Goal: Task Accomplishment & Management: Manage account settings

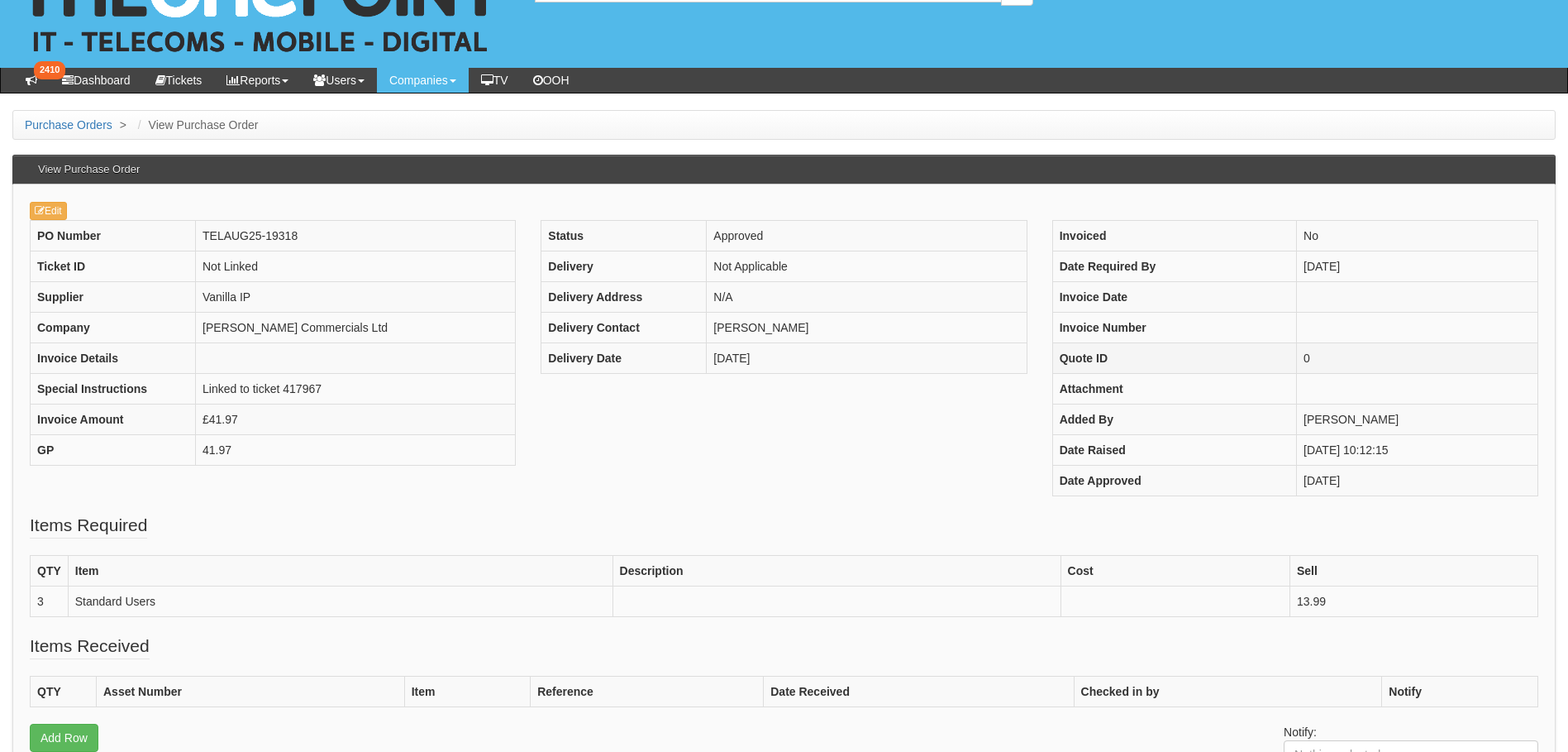
scroll to position [55, 0]
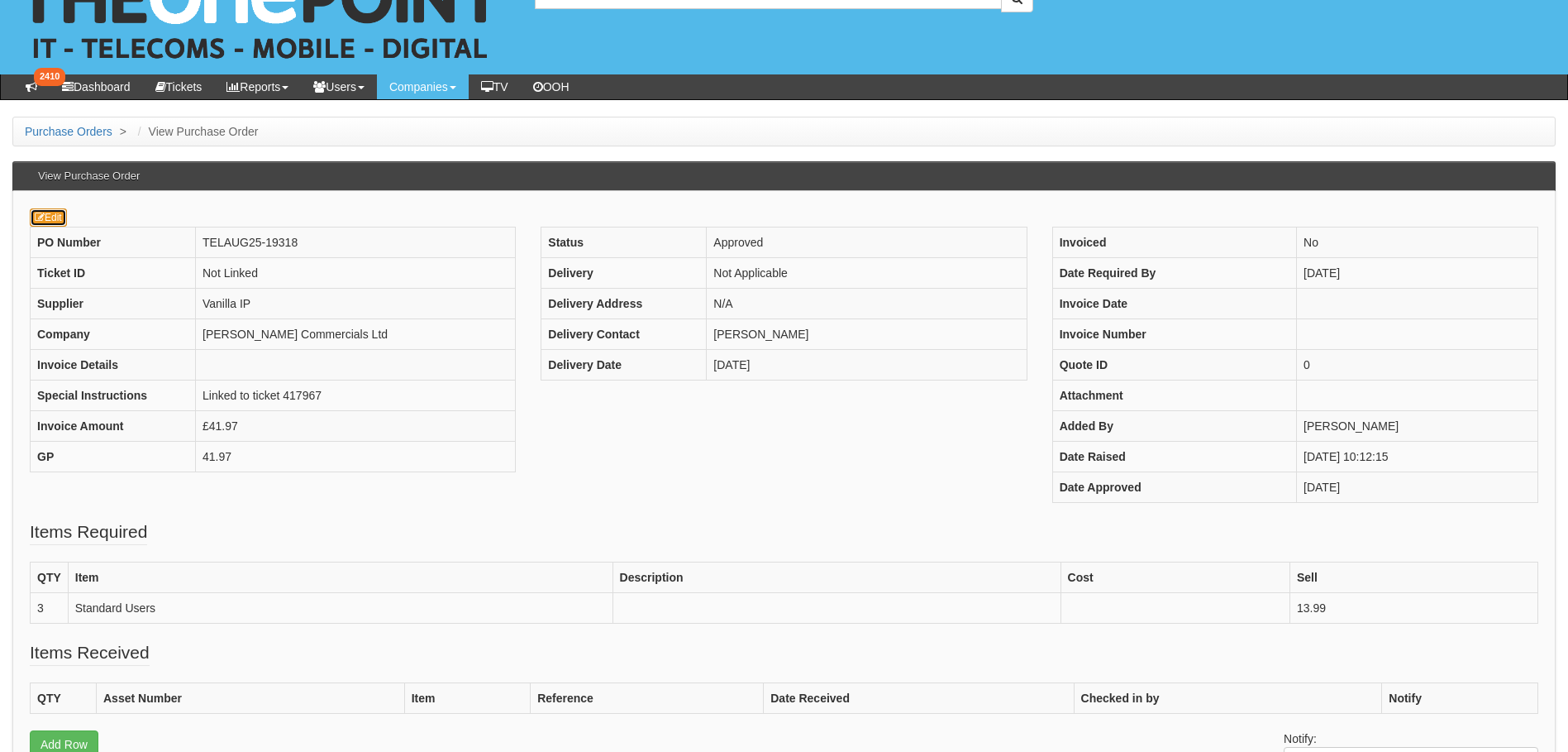
click at [57, 222] on link "Edit" at bounding box center [49, 217] width 38 height 18
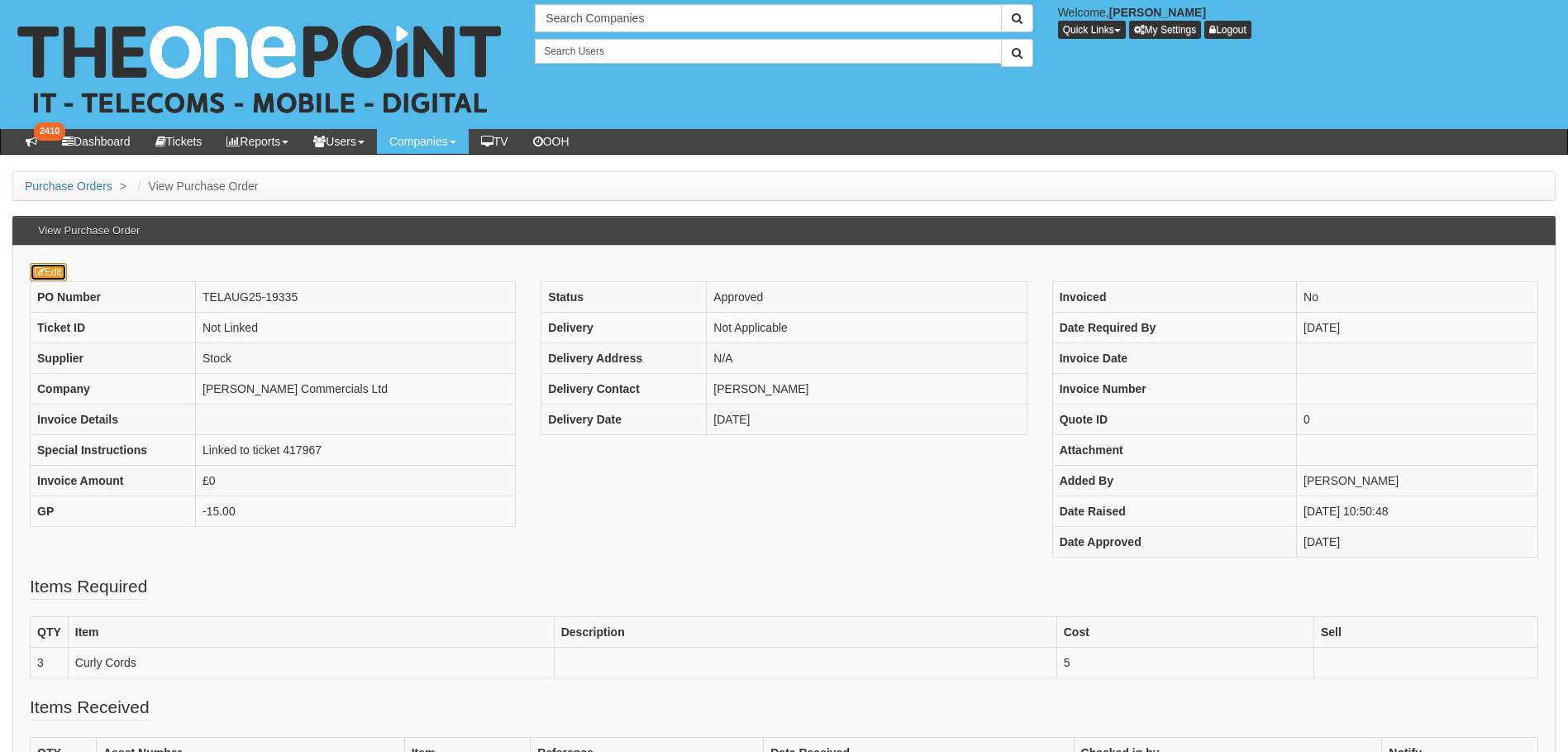
click at [52, 271] on link "Edit" at bounding box center [49, 271] width 38 height 18
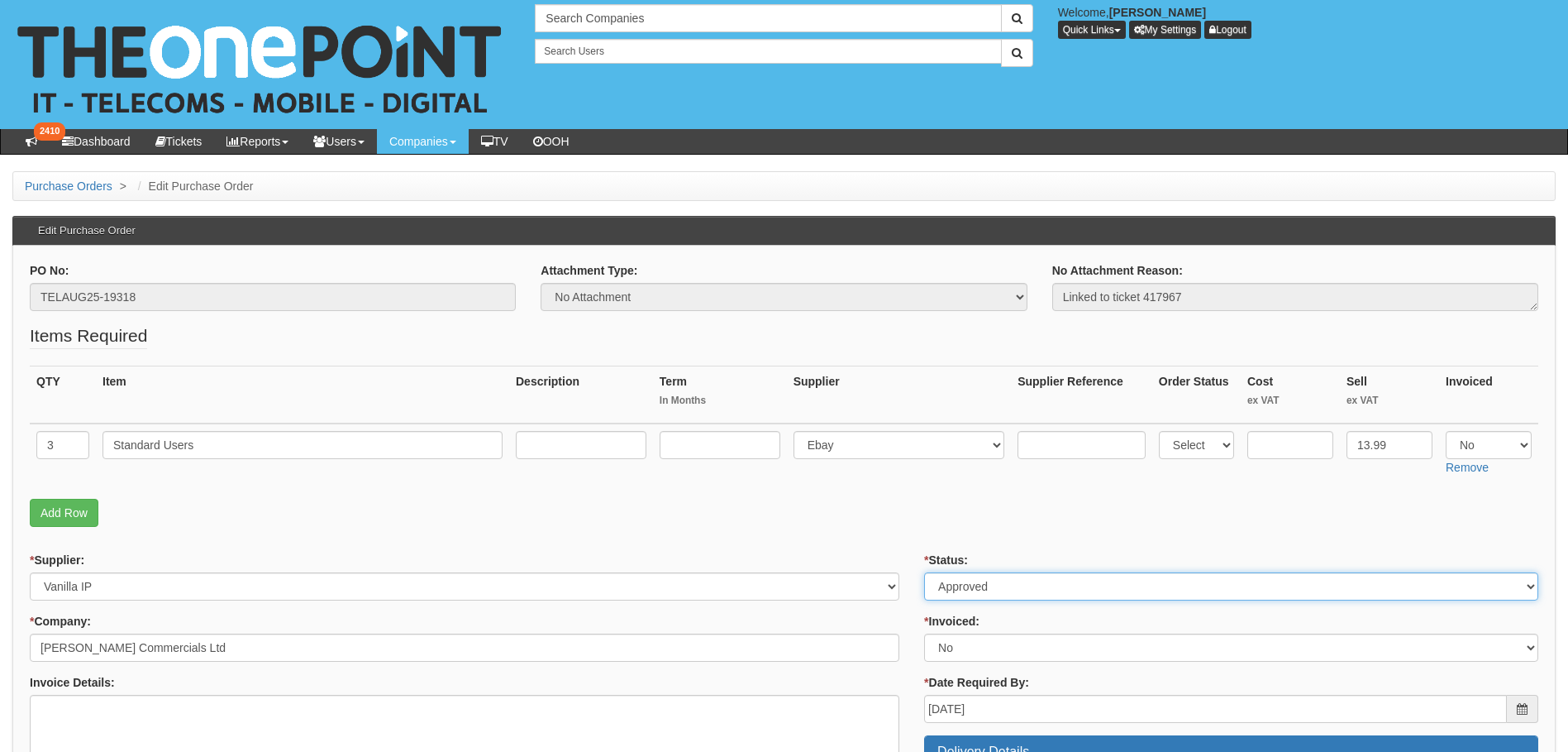
click at [991, 584] on select "Select Approved Completed Delivered Invoiced Ordered Ordered to site Part Order…" at bounding box center [1231, 586] width 614 height 28
select select "6"
click at [924, 572] on select "Select Approved Completed Delivered Invoiced Ordered Ordered to site Part Order…" at bounding box center [1231, 586] width 614 height 28
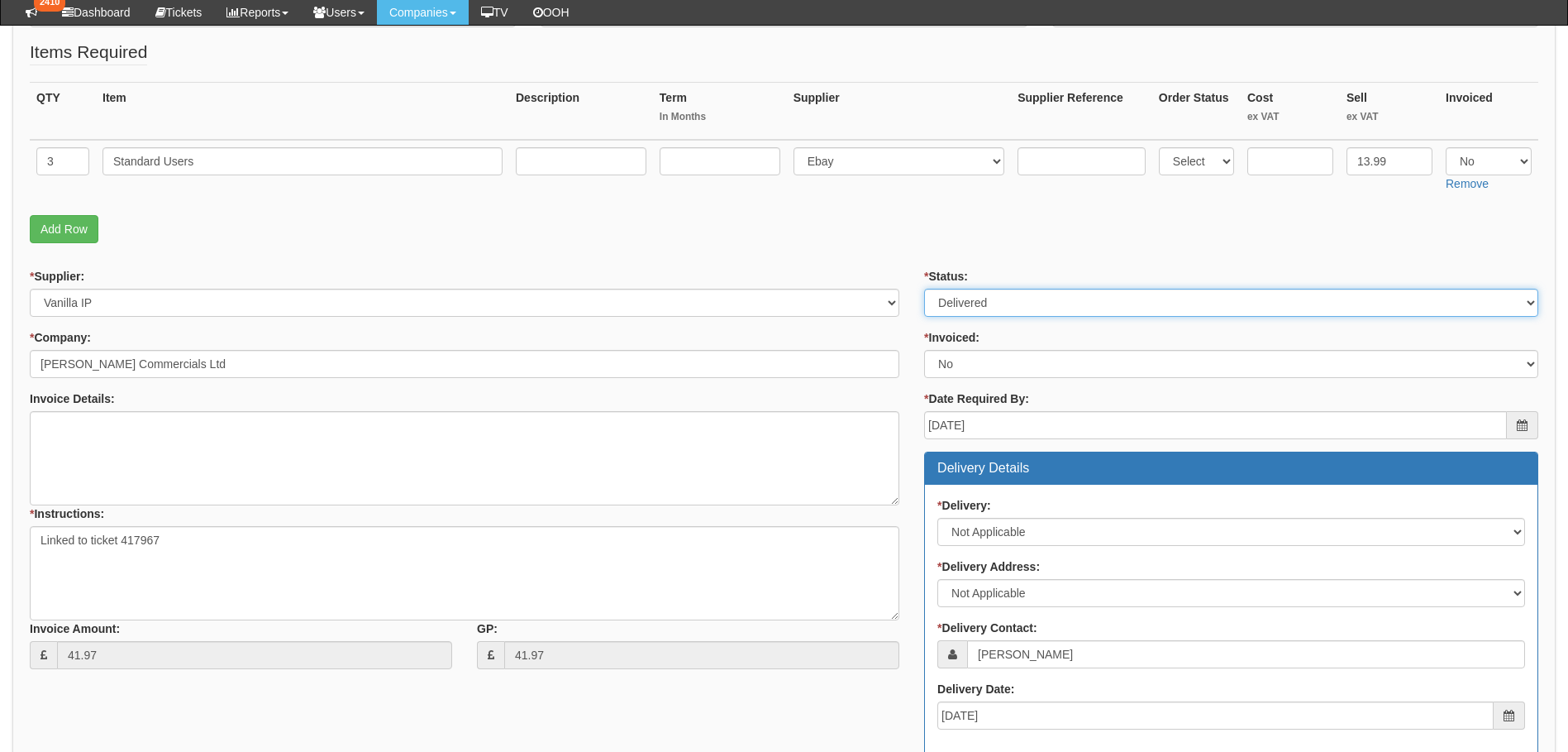
scroll to position [579, 0]
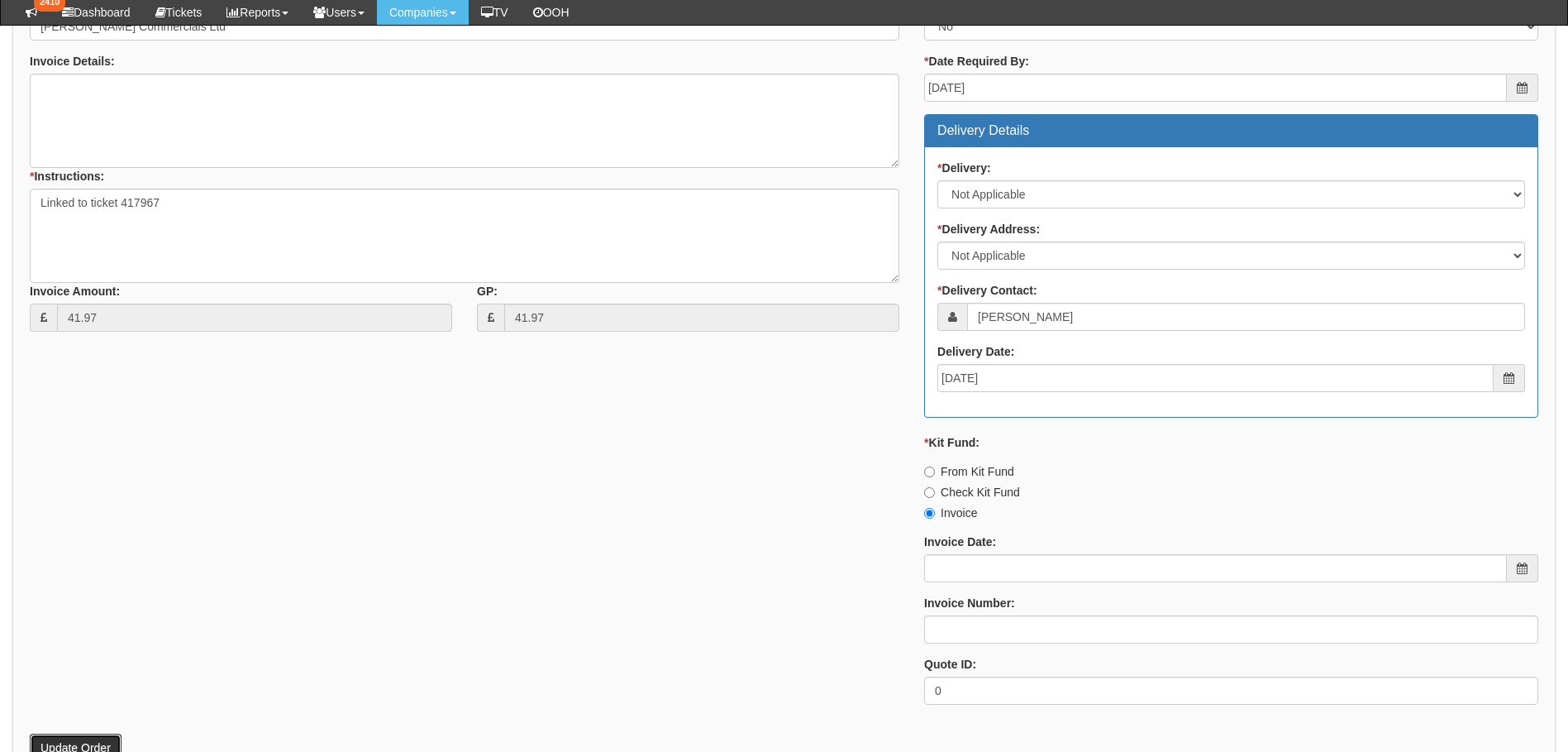
click at [69, 744] on button "Update Order" at bounding box center [76, 747] width 92 height 28
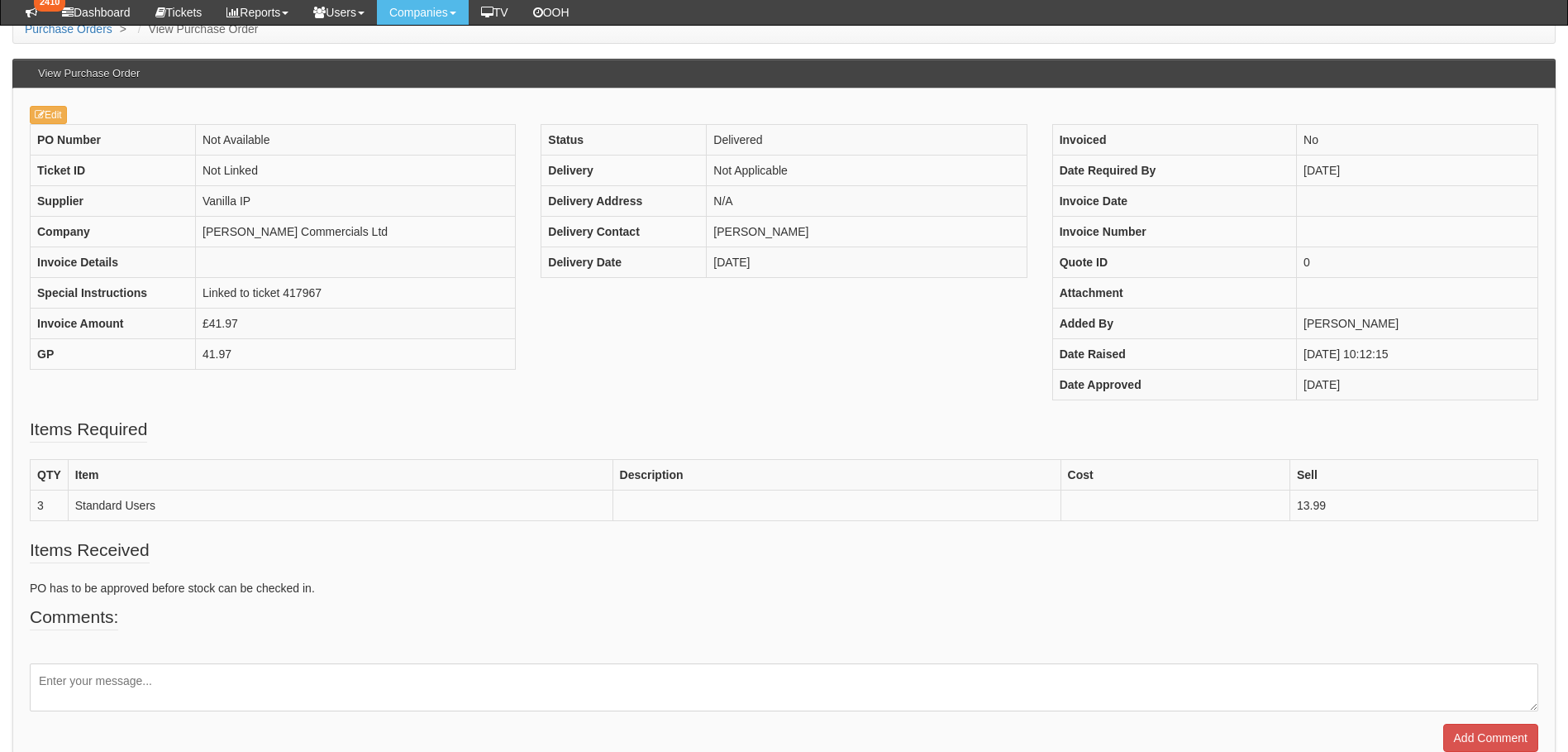
scroll to position [198, 0]
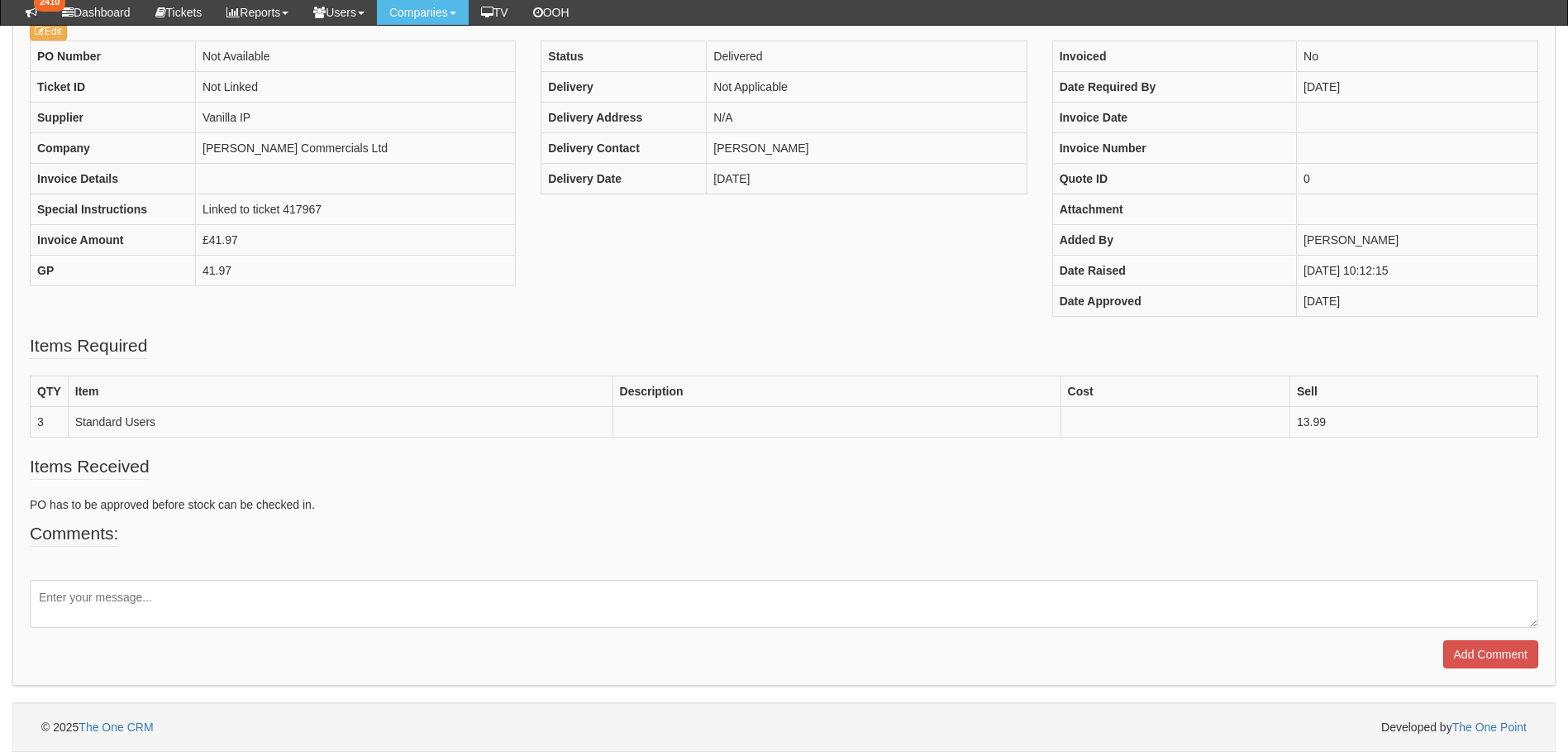
click at [189, 592] on textarea at bounding box center [784, 603] width 1508 height 48
type textarea "Installation completed"
click at [1495, 656] on input "Add Comment" at bounding box center [1490, 654] width 95 height 28
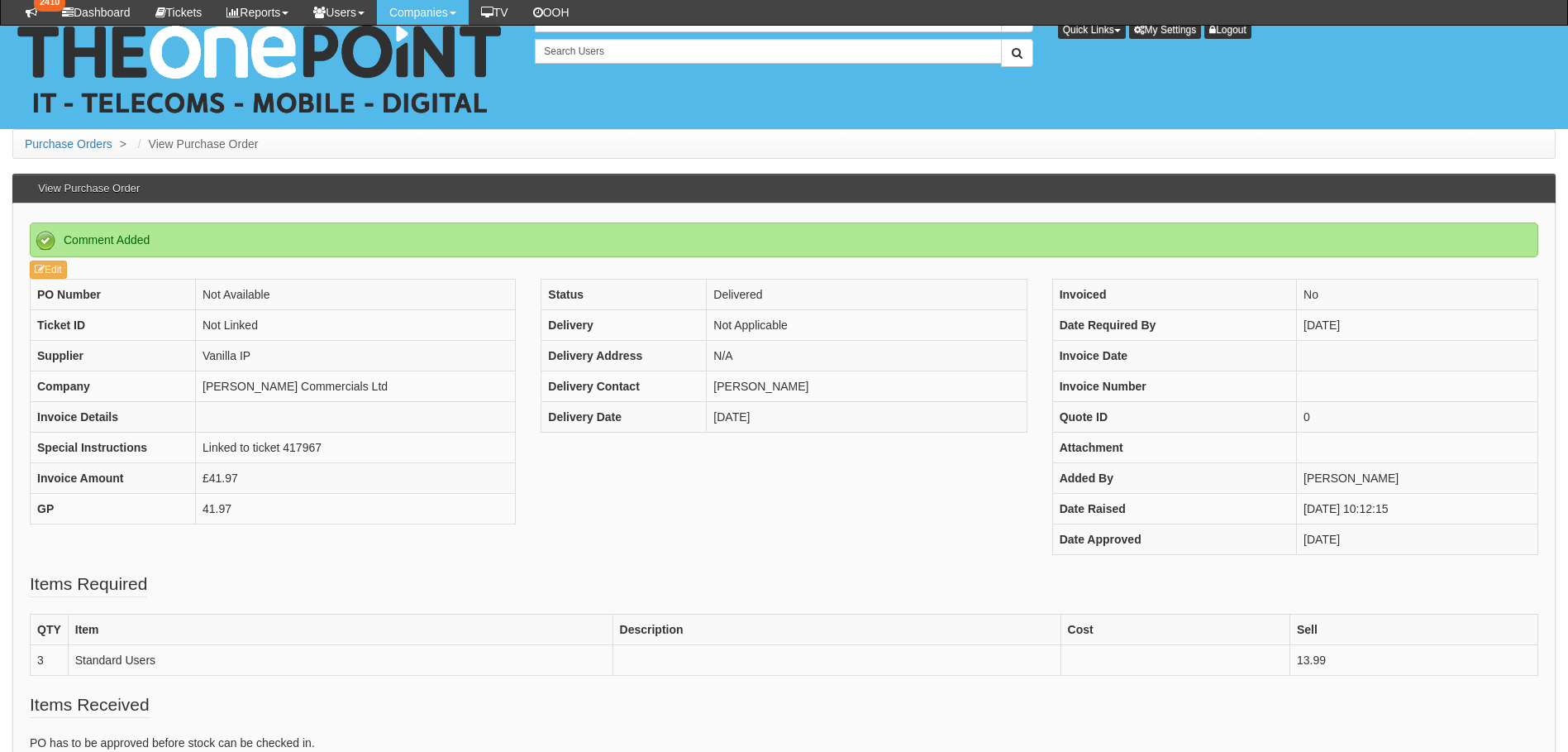
scroll to position [312, 0]
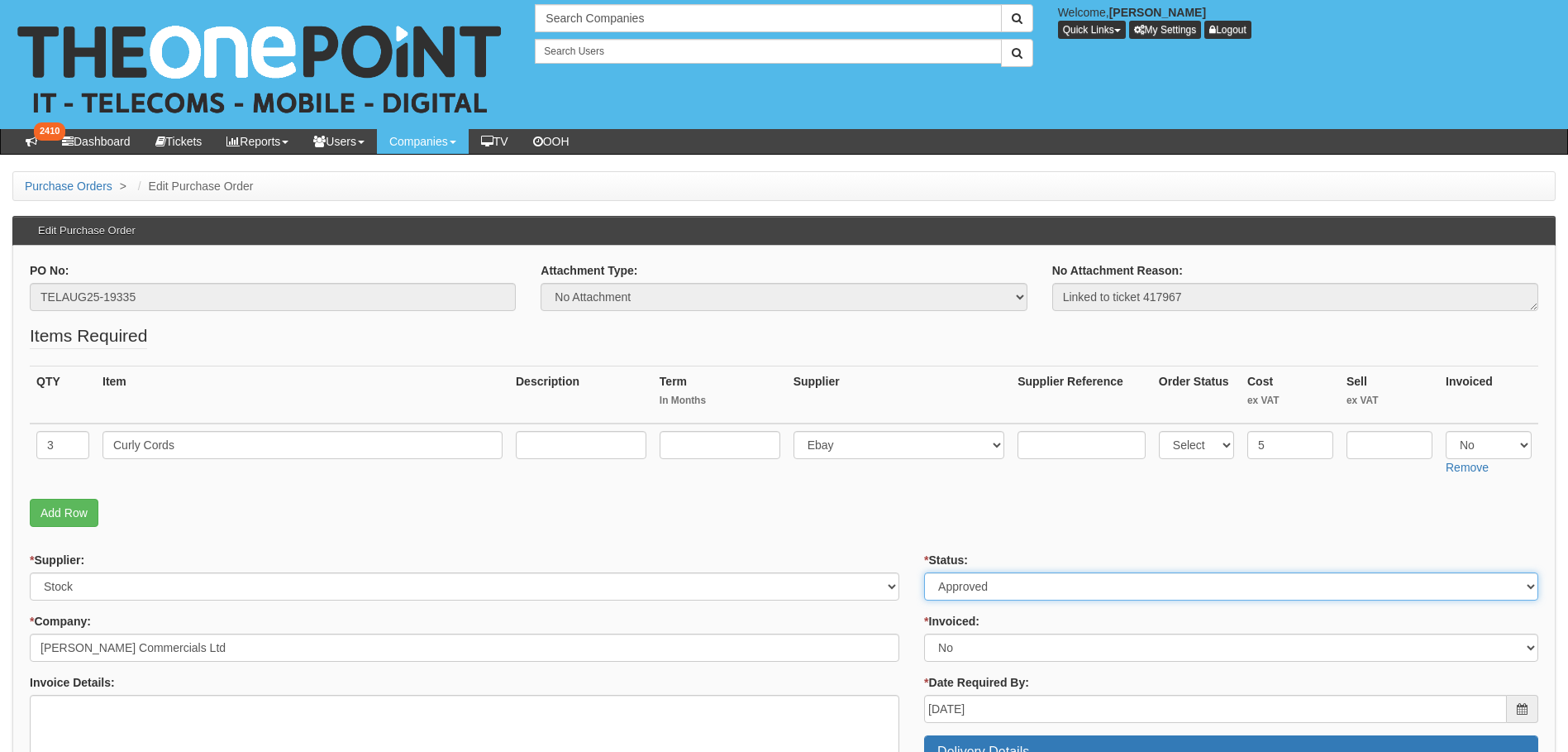
click at [976, 580] on select "Select Approved Completed Delivered Invoiced Ordered Ordered to site Part Order…" at bounding box center [1231, 586] width 614 height 28
select select "6"
click at [924, 572] on select "Select Approved Completed Delivered Invoiced Ordered Ordered to site Part Order…" at bounding box center [1231, 586] width 614 height 28
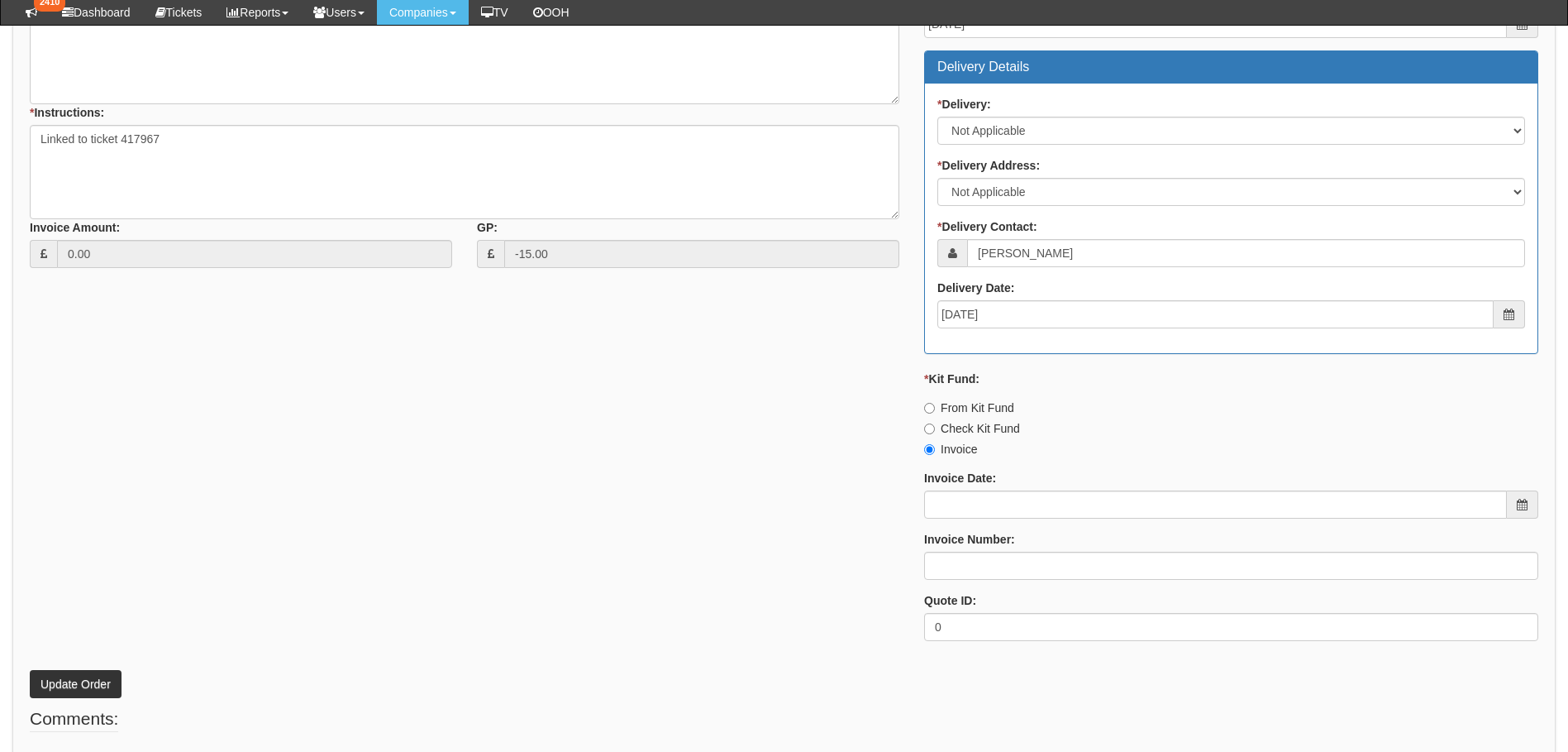
scroll to position [723, 0]
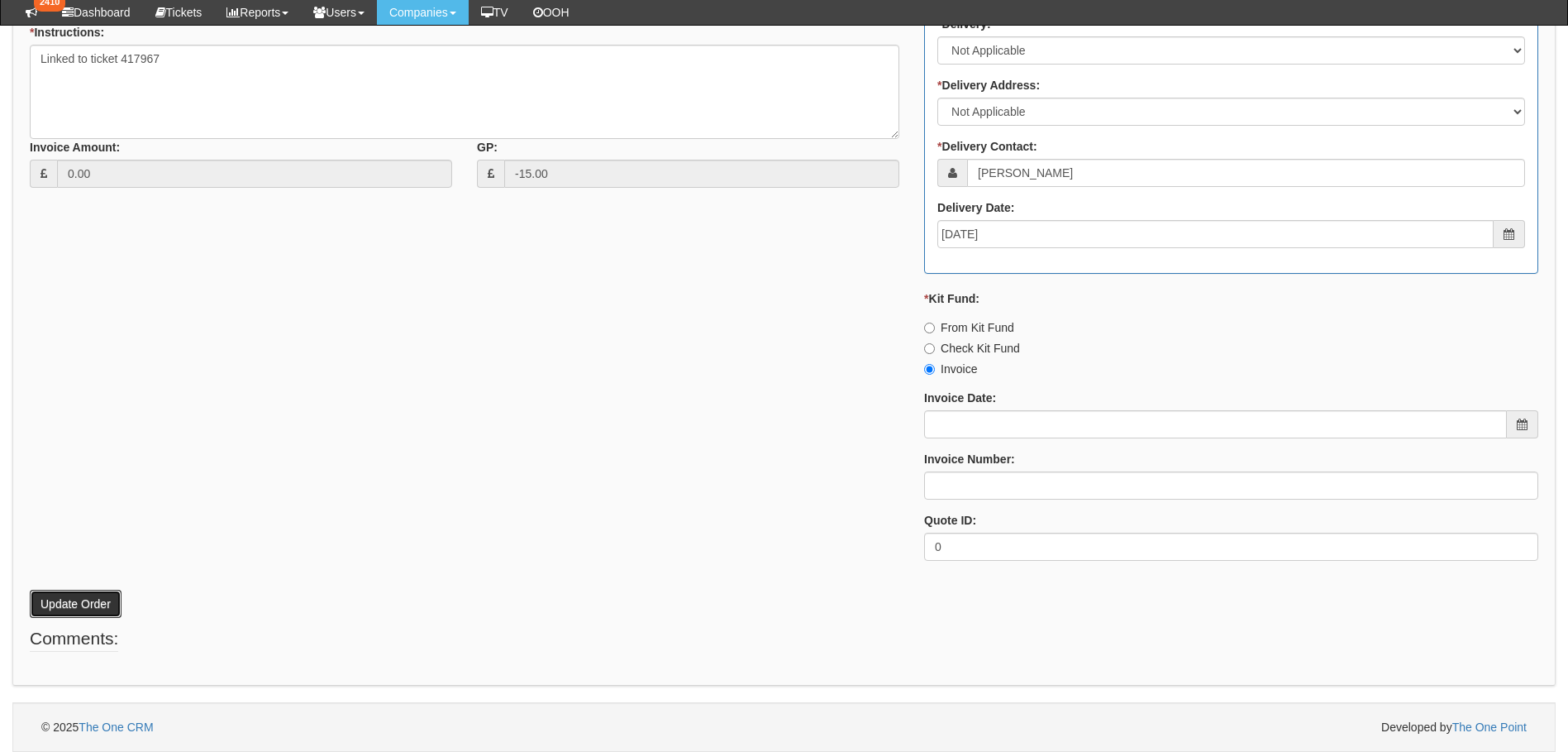
click at [62, 602] on button "Update Order" at bounding box center [76, 603] width 92 height 28
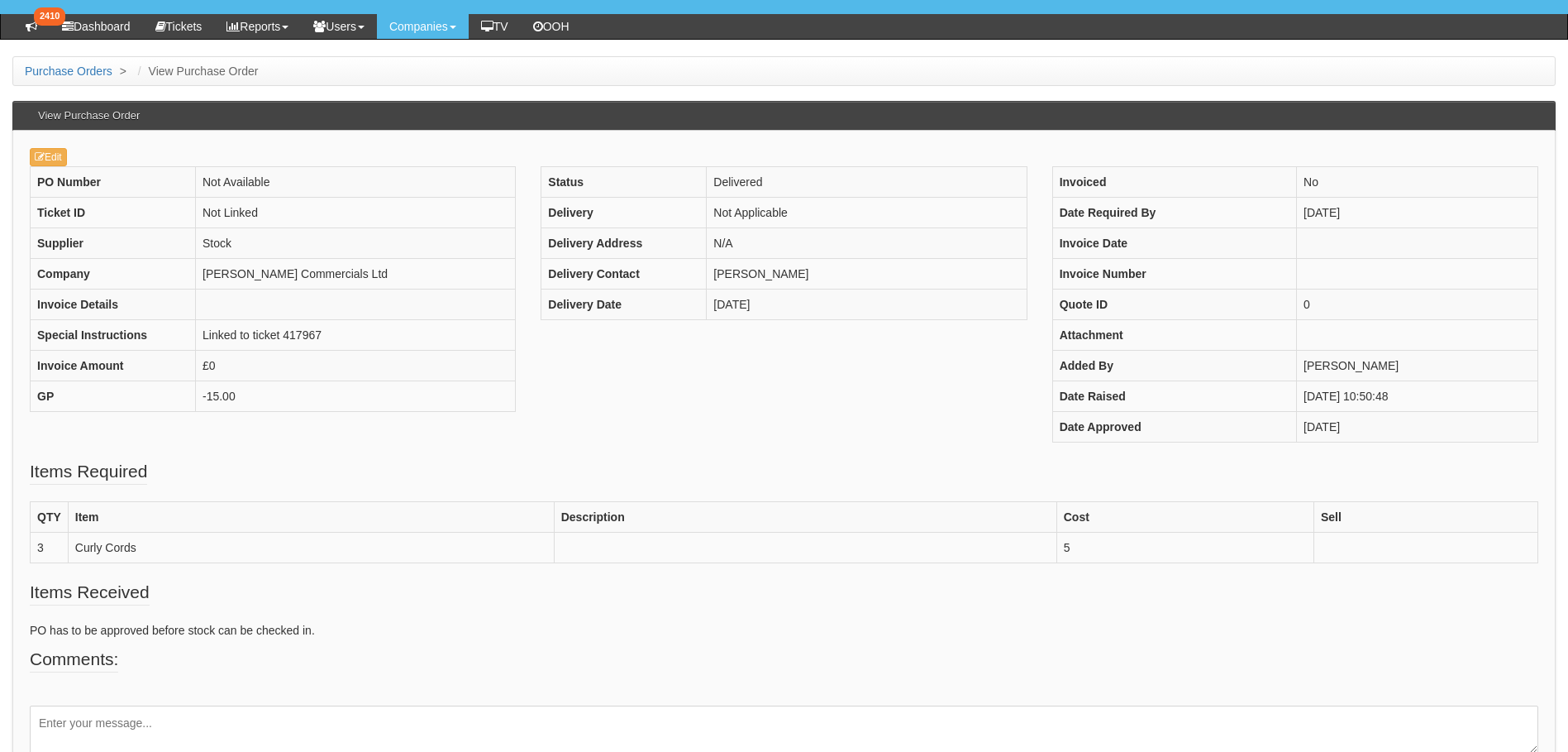
scroll to position [198, 0]
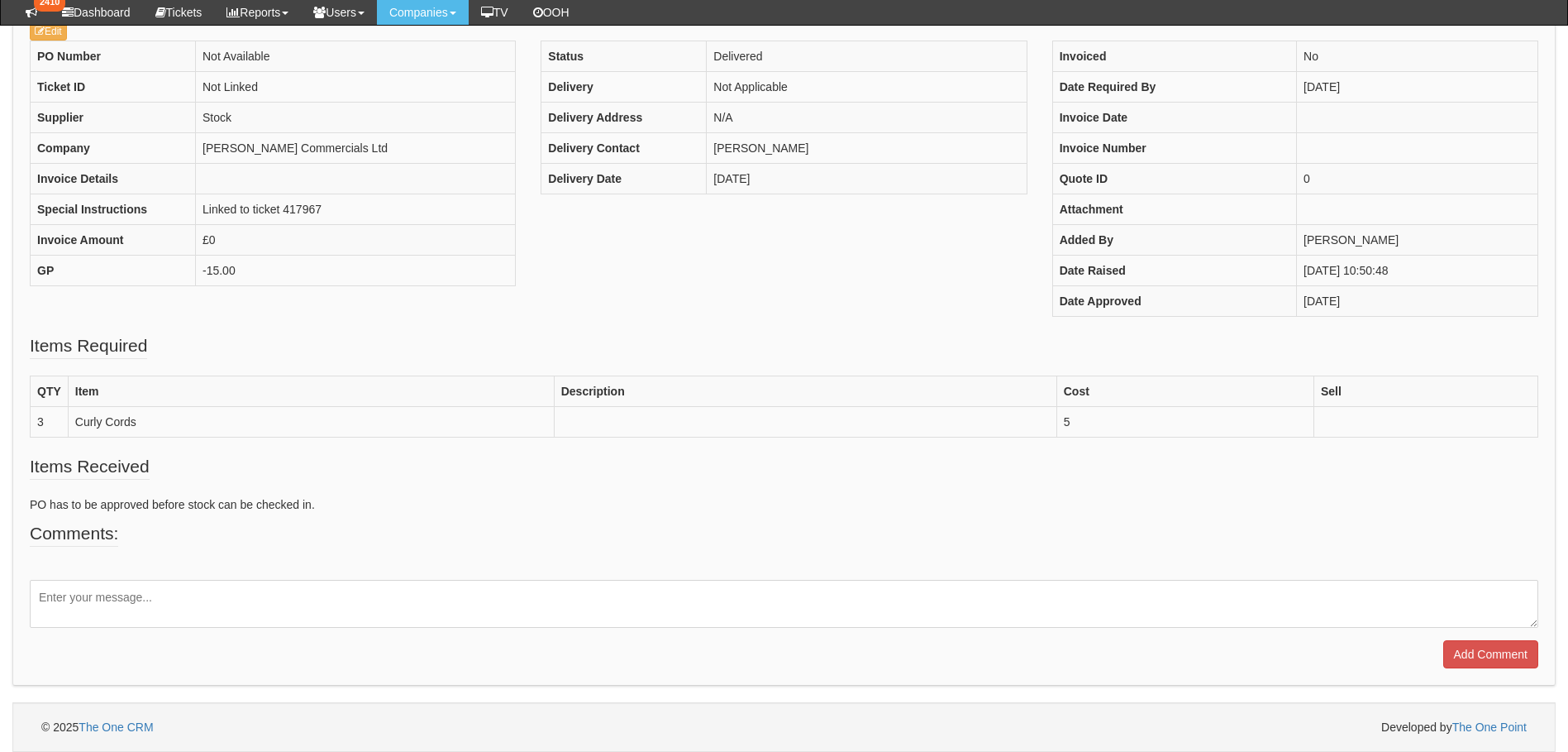
click at [208, 598] on textarea at bounding box center [784, 603] width 1508 height 48
drag, startPoint x: 261, startPoint y: 598, endPoint x: 37, endPoint y: 592, distance: 224.1
click at [37, 592] on textarea "3 x Curly cords delivered to the customer" at bounding box center [784, 603] width 1508 height 48
type textarea "Installation completed"
click at [1470, 647] on input "Add Comment" at bounding box center [1490, 654] width 95 height 28
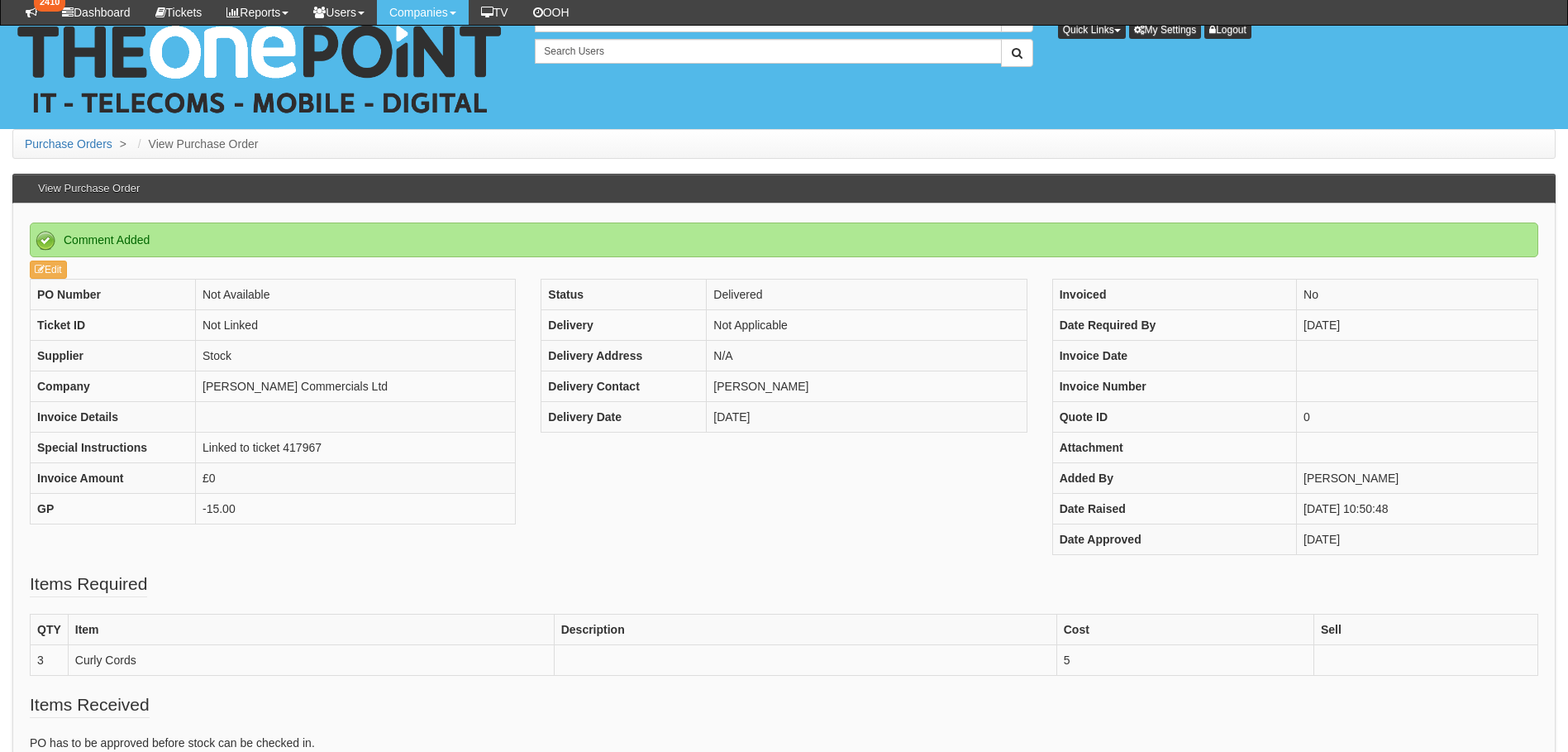
scroll to position [312, 0]
